Goal: Entertainment & Leisure: Consume media (video, audio)

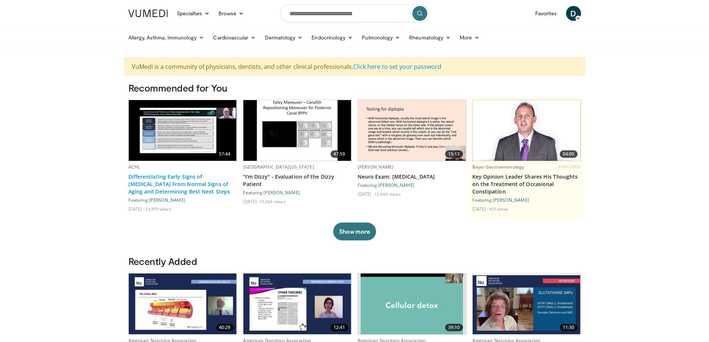
click at [170, 189] on link "Differentiating Early Signs of [MEDICAL_DATA] From Normal Signs of Aging and De…" at bounding box center [182, 184] width 109 height 22
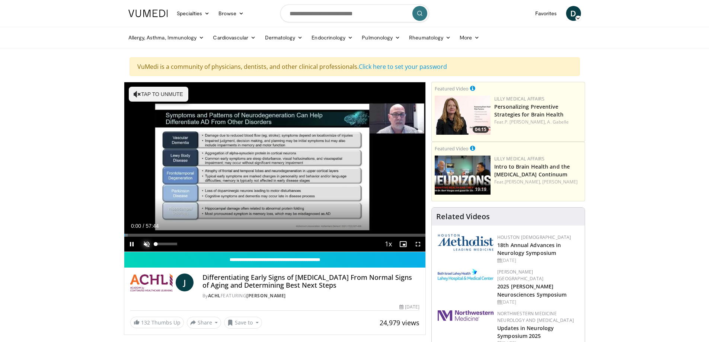
click at [146, 243] on span "Video Player" at bounding box center [146, 244] width 15 height 15
